Goal: Transaction & Acquisition: Purchase product/service

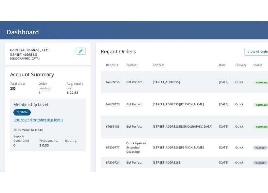
scroll to position [50, 0]
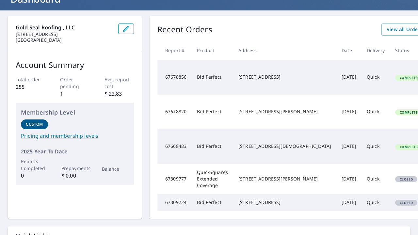
click at [239, 150] on div "[STREET_ADDRESS][DEMOGRAPHIC_DATA]" at bounding box center [285, 146] width 93 height 7
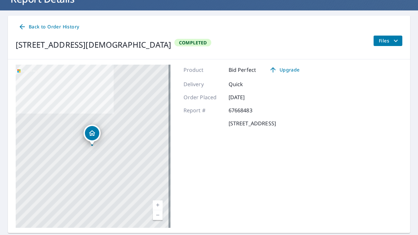
click at [394, 40] on icon "filesDropdownBtn-67668483" at bounding box center [396, 41] width 4 height 2
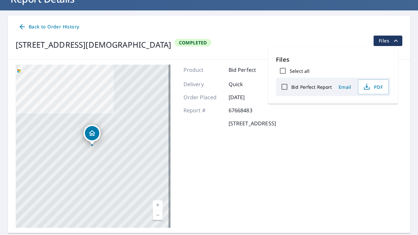
click at [312, 88] on label "Bid Perfect Report" at bounding box center [312, 87] width 41 height 6
click at [292, 88] on input "Bid Perfect Report" at bounding box center [285, 87] width 14 height 14
checkbox input "true"
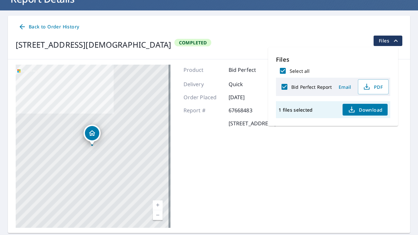
click at [313, 86] on label "Bid Perfect Report" at bounding box center [312, 87] width 41 height 6
click at [292, 86] on input "Bid Perfect Report" at bounding box center [285, 87] width 14 height 14
checkbox input "false"
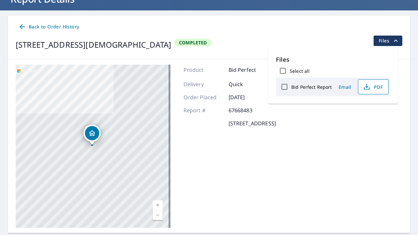
click at [369, 87] on icon "button" at bounding box center [367, 87] width 8 height 8
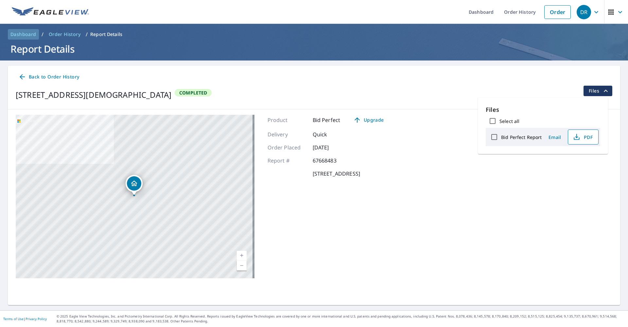
click at [25, 35] on span "Dashboard" at bounding box center [23, 34] width 26 height 7
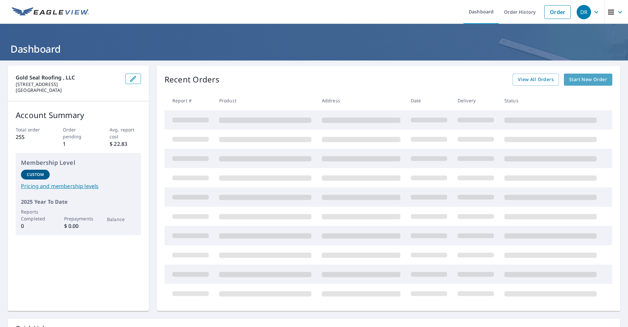
click at [418, 81] on span "Start New Order" at bounding box center [588, 80] width 38 height 8
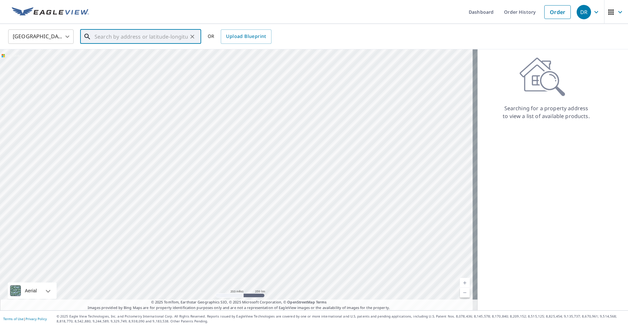
click at [172, 38] on input "text" at bounding box center [140, 36] width 93 height 18
click at [156, 57] on span "[STREET_ADDRESS]" at bounding box center [144, 56] width 103 height 8
type input "[STREET_ADDRESS]"
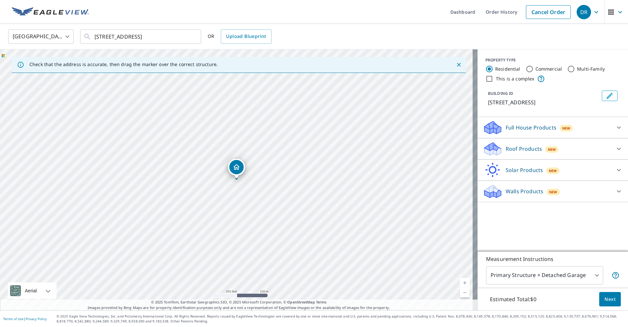
click at [418, 148] on icon at bounding box center [618, 149] width 8 height 8
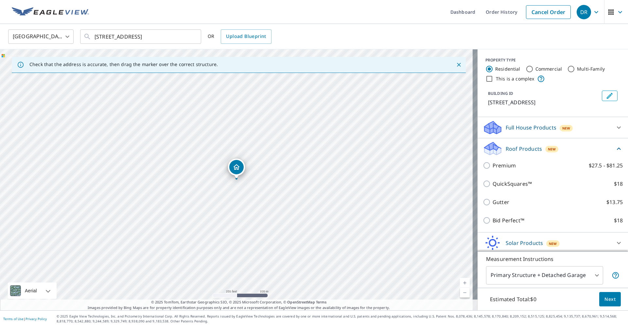
scroll to position [24, 0]
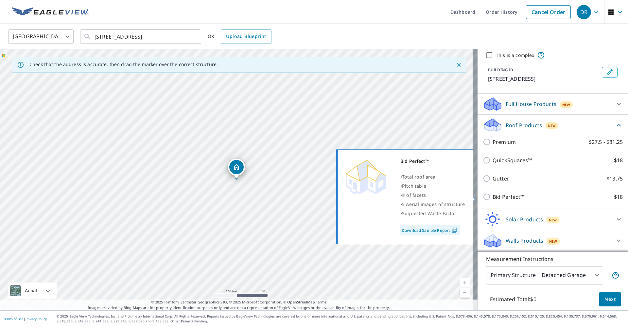
click at [418, 197] on input "Bid Perfect™ $18" at bounding box center [487, 197] width 10 height 8
checkbox input "true"
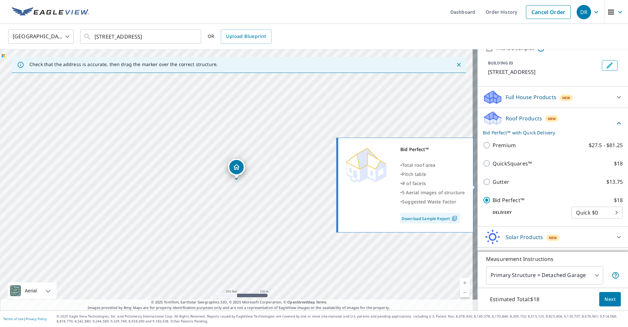
scroll to position [48, 0]
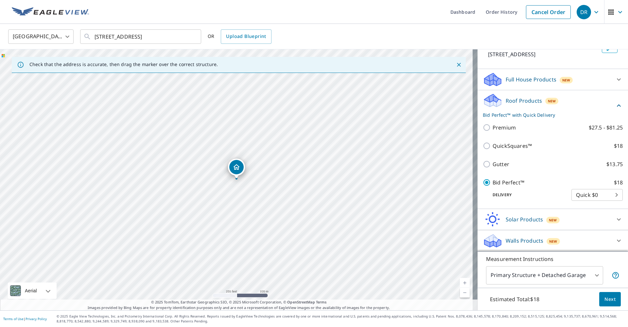
click at [418, 235] on span "Next" at bounding box center [609, 299] width 11 height 8
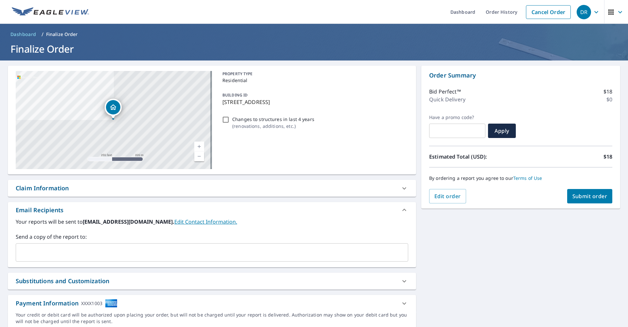
click at [418, 197] on span "Submit order" at bounding box center [589, 196] width 35 height 7
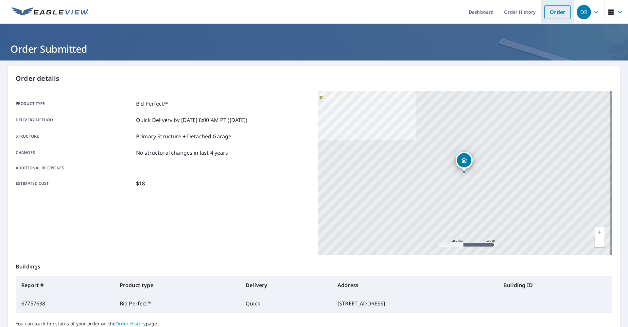
click at [418, 15] on link "Order" at bounding box center [557, 12] width 26 height 14
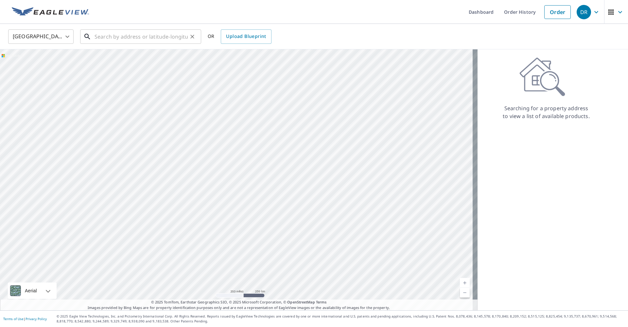
click at [116, 37] on input "text" at bounding box center [140, 36] width 93 height 18
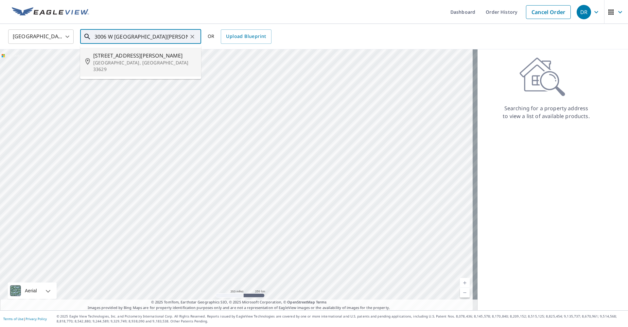
click at [113, 53] on span "[STREET_ADDRESS][PERSON_NAME]" at bounding box center [144, 56] width 103 height 8
type input "[STREET_ADDRESS][PERSON_NAME]"
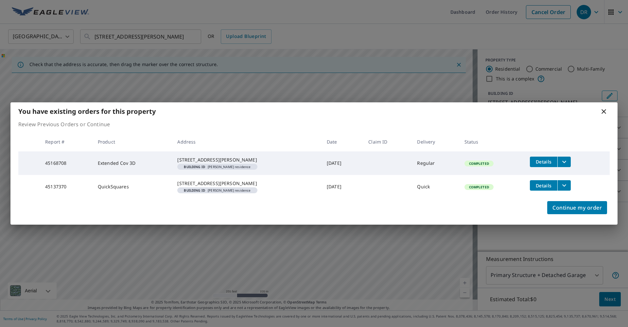
click at [418, 108] on icon at bounding box center [603, 112] width 8 height 8
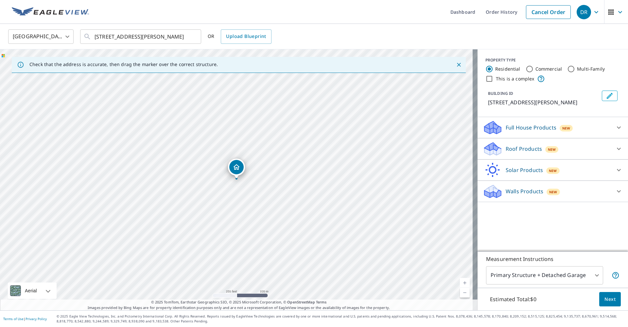
click at [418, 148] on icon at bounding box center [618, 149] width 8 height 8
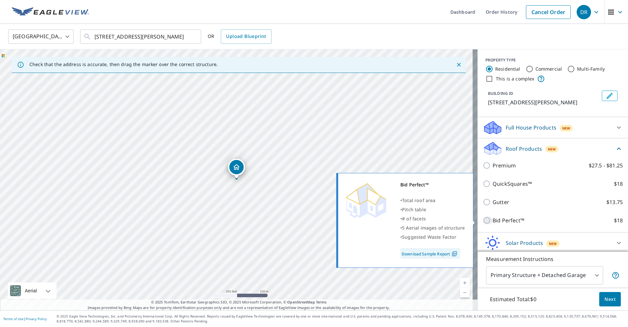
click at [418, 220] on input "Bid Perfect™ $18" at bounding box center [487, 220] width 10 height 8
checkbox input "true"
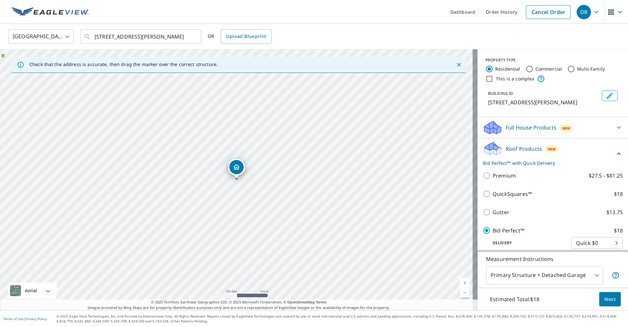
click at [418, 235] on span "Next" at bounding box center [609, 299] width 11 height 8
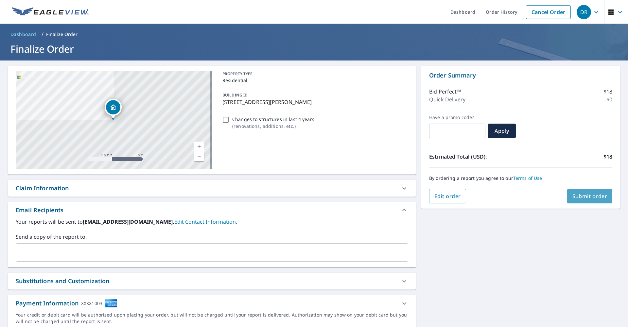
click at [418, 197] on span "Submit order" at bounding box center [589, 196] width 35 height 7
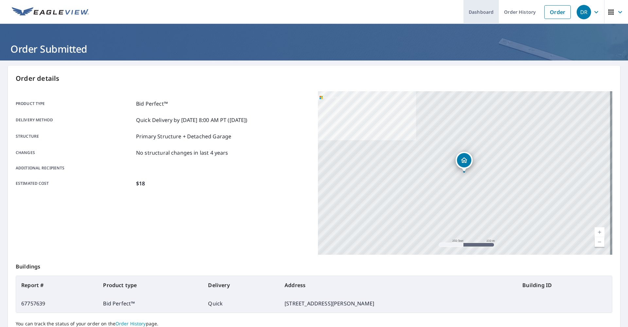
click at [418, 11] on link "Dashboard" at bounding box center [480, 12] width 35 height 24
